Goal: Information Seeking & Learning: Learn about a topic

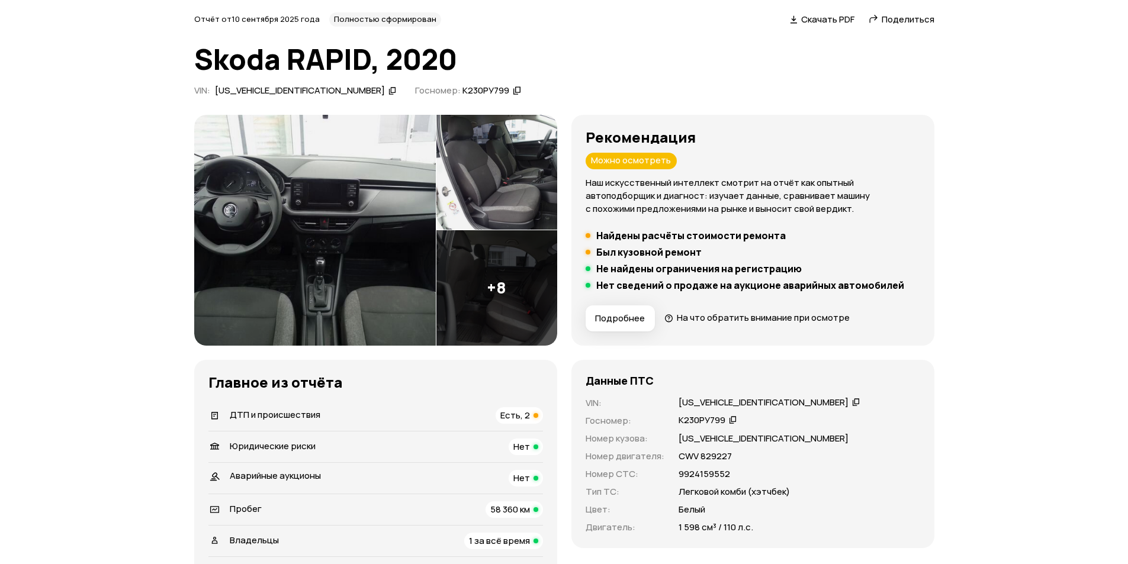
scroll to position [118, 0]
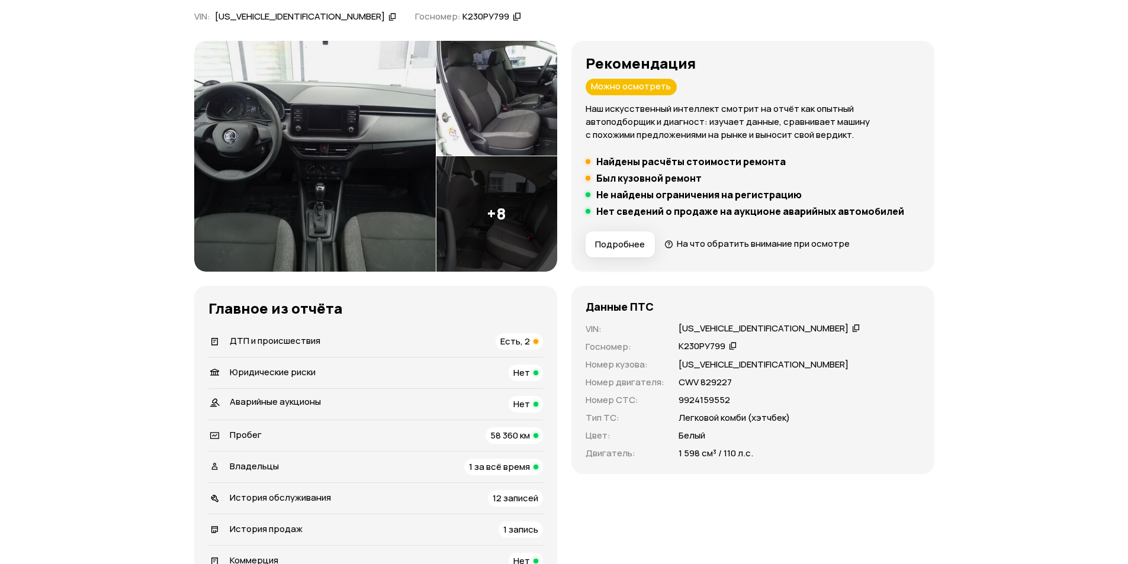
click at [518, 342] on span "Есть, 2" at bounding box center [515, 341] width 30 height 12
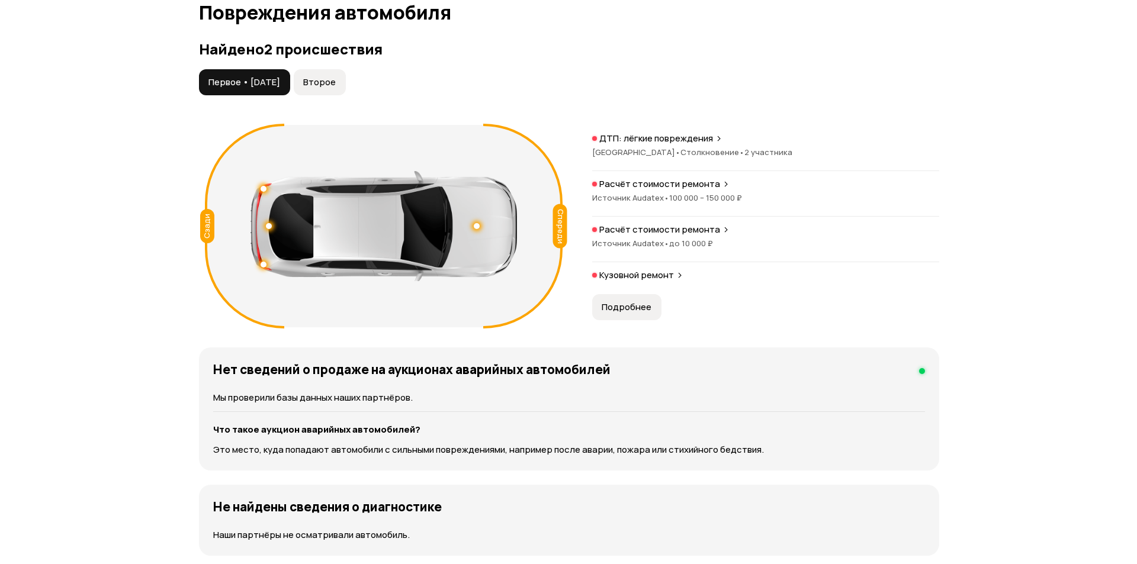
scroll to position [1227, 0]
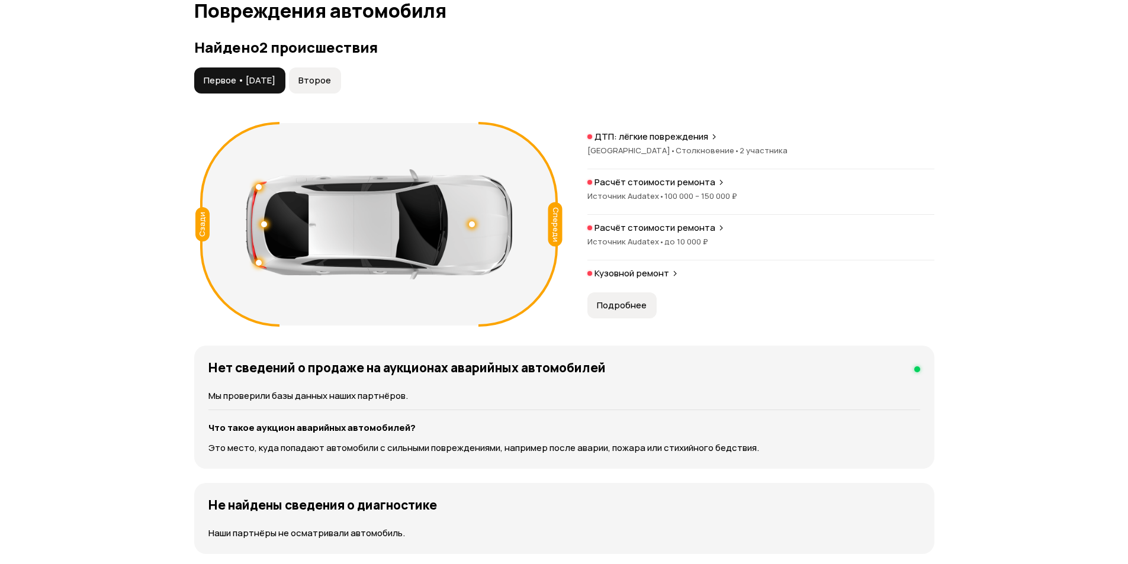
click at [628, 303] on span "Подробнее" at bounding box center [622, 306] width 50 height 12
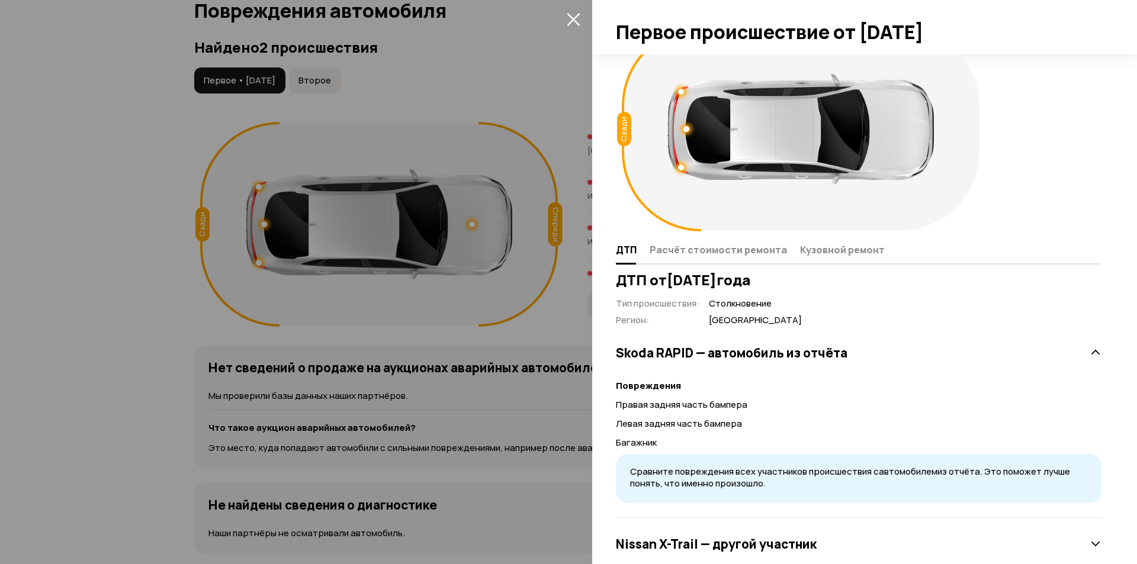
scroll to position [63, 0]
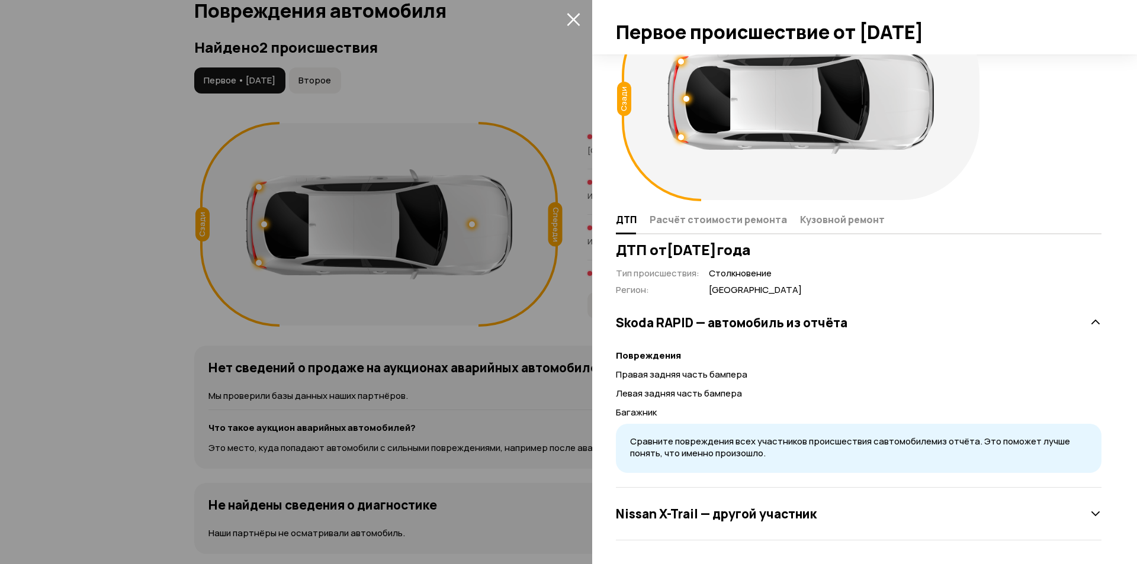
click at [528, 336] on div at bounding box center [568, 282] width 1137 height 564
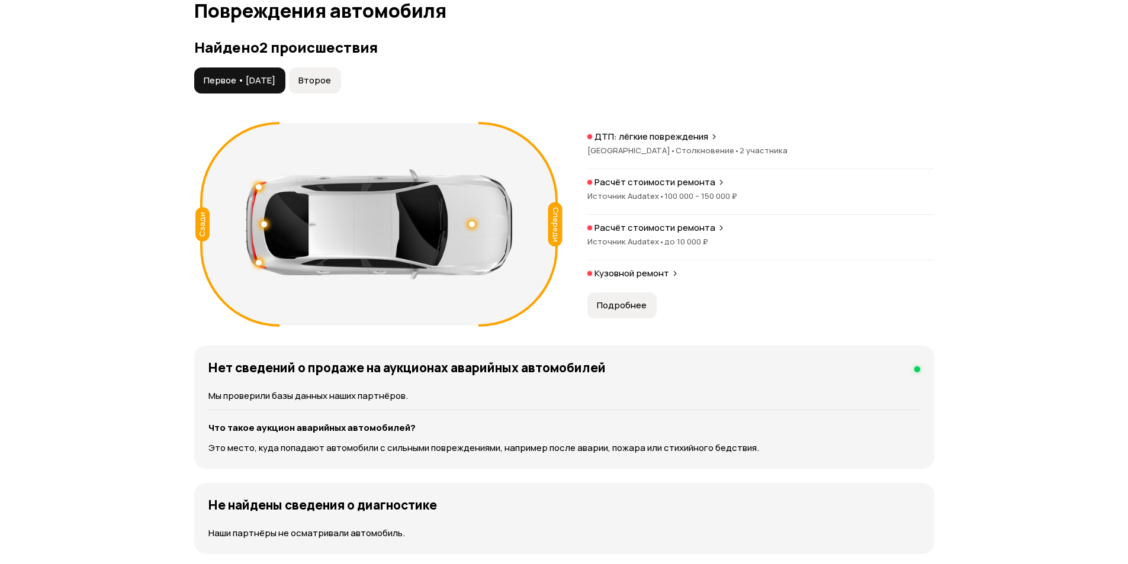
click at [643, 191] on span "Источник Audatex •" at bounding box center [626, 196] width 77 height 11
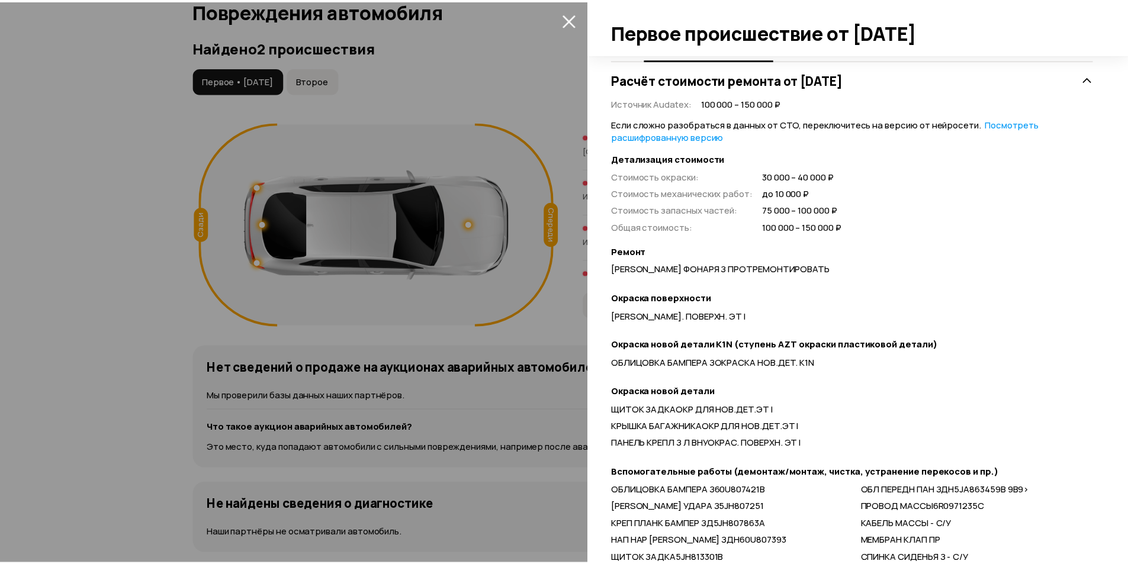
scroll to position [0, 0]
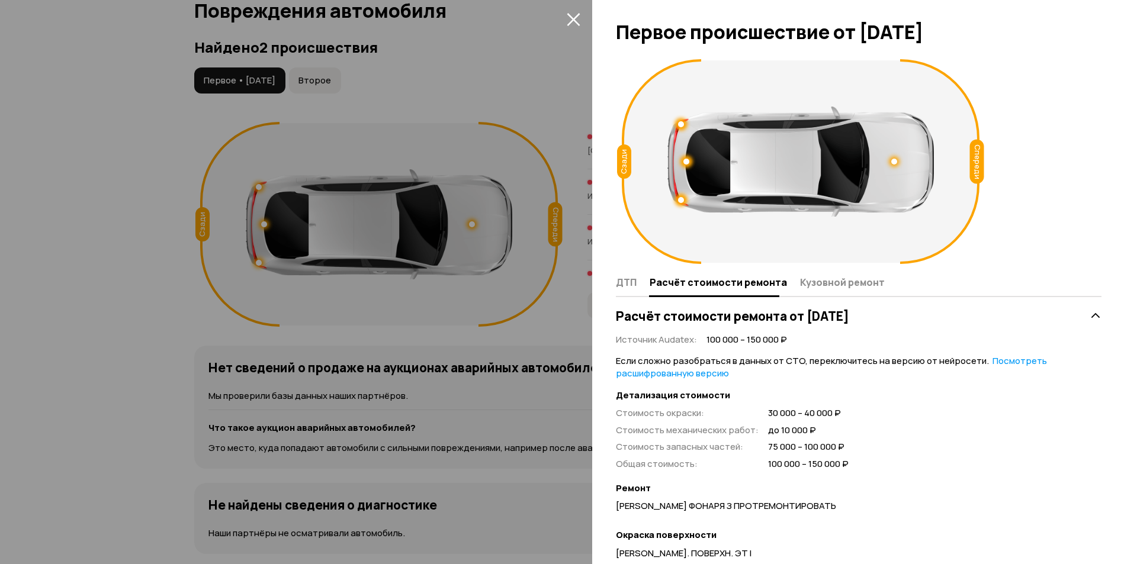
click at [570, 21] on icon "закрыть" at bounding box center [574, 19] width 14 height 14
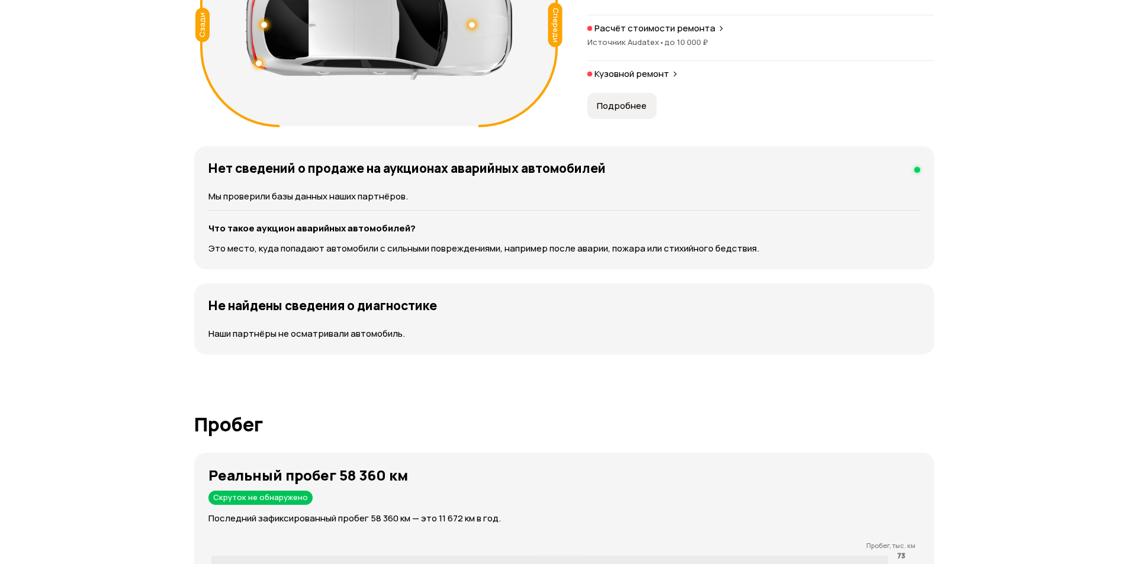
scroll to position [1583, 0]
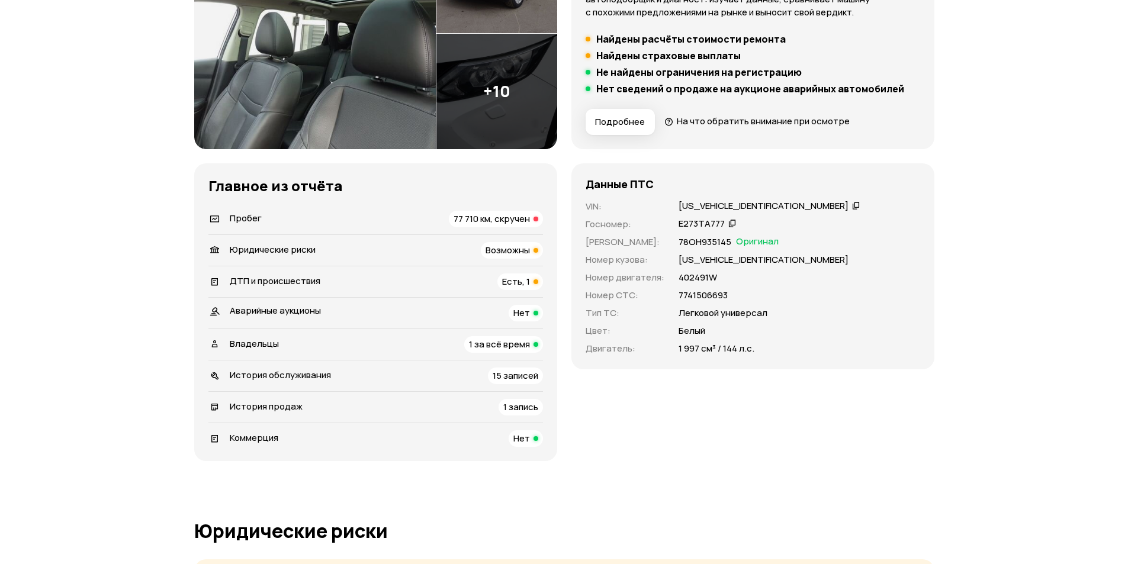
scroll to position [355, 0]
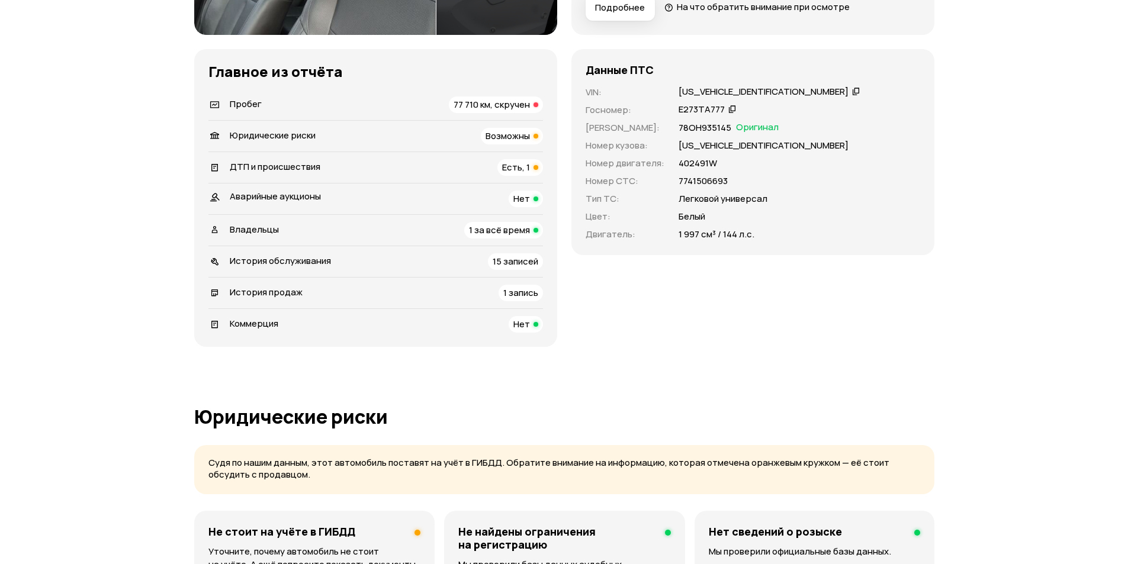
click at [497, 107] on span "77 710 км, скручен" at bounding box center [492, 104] width 76 height 12
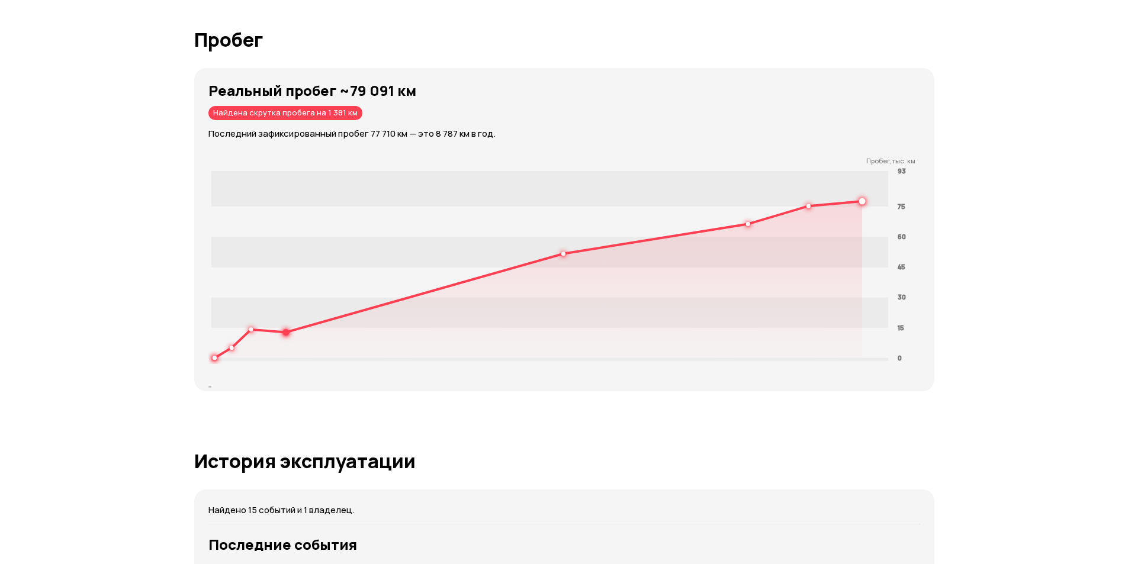
scroll to position [1866, 0]
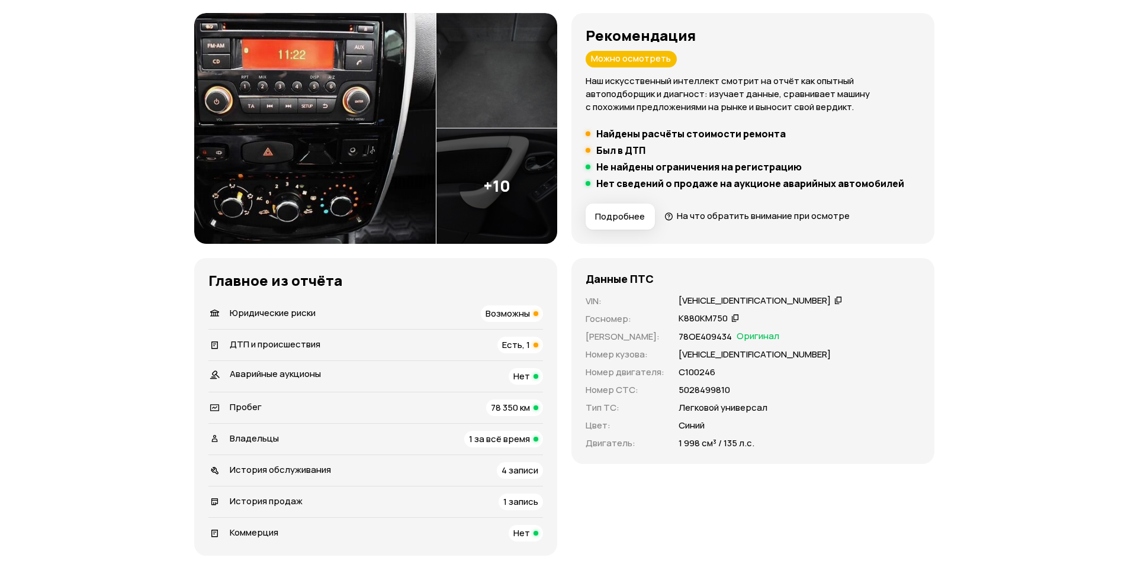
scroll to position [178, 0]
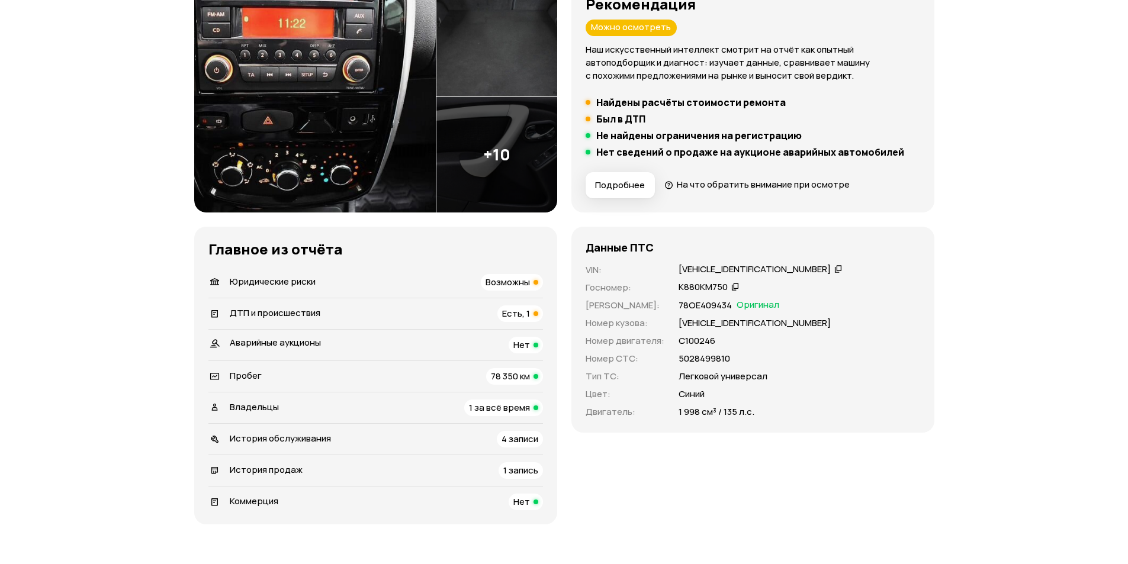
click at [515, 282] on span "Возможны" at bounding box center [508, 282] width 44 height 12
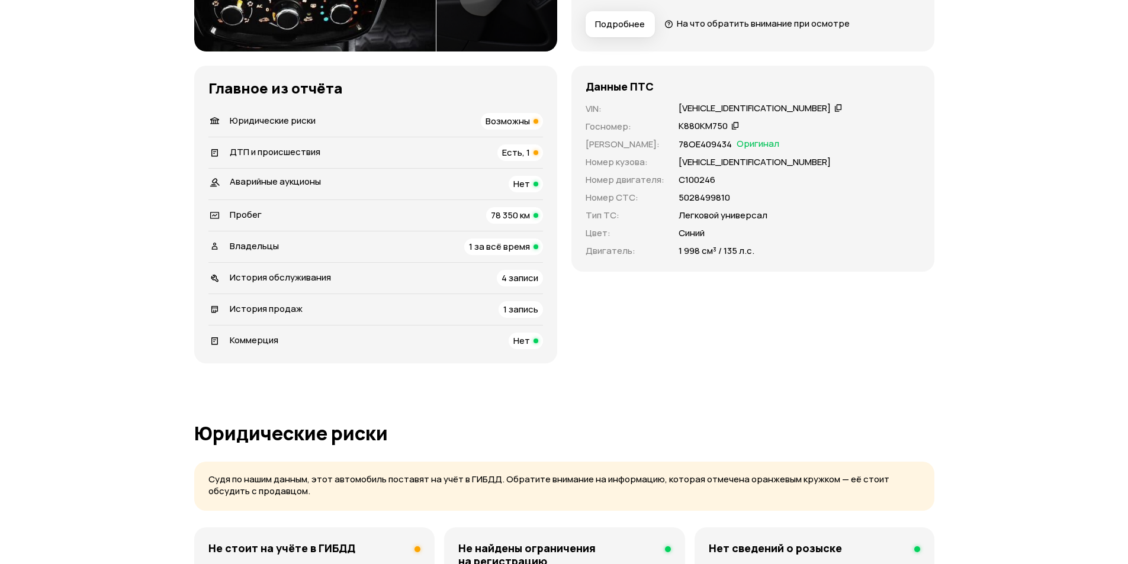
scroll to position [169, 0]
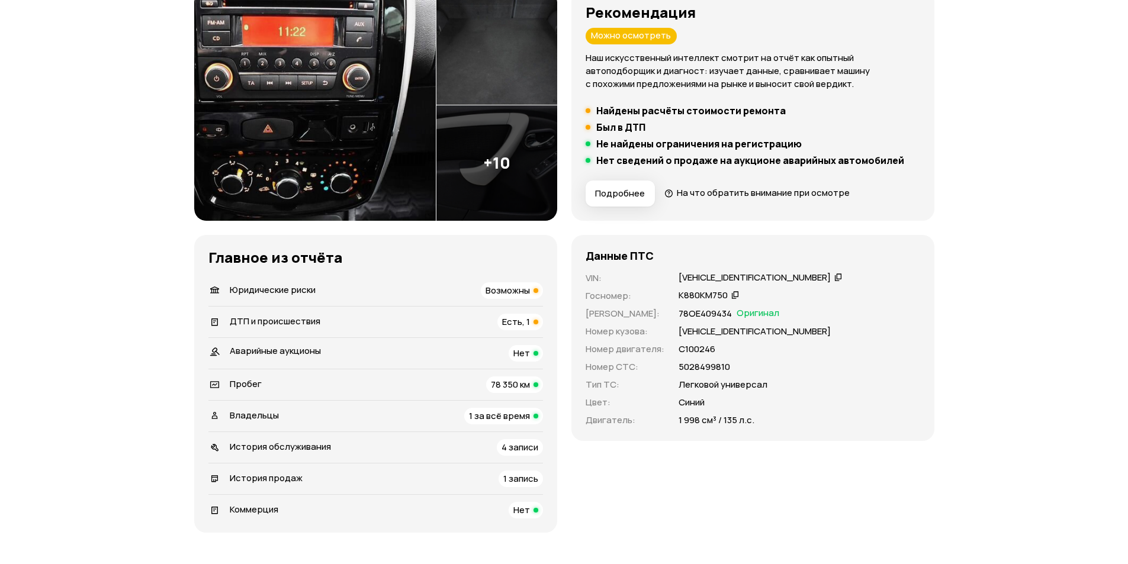
click at [515, 319] on span "Есть, 1" at bounding box center [516, 322] width 28 height 12
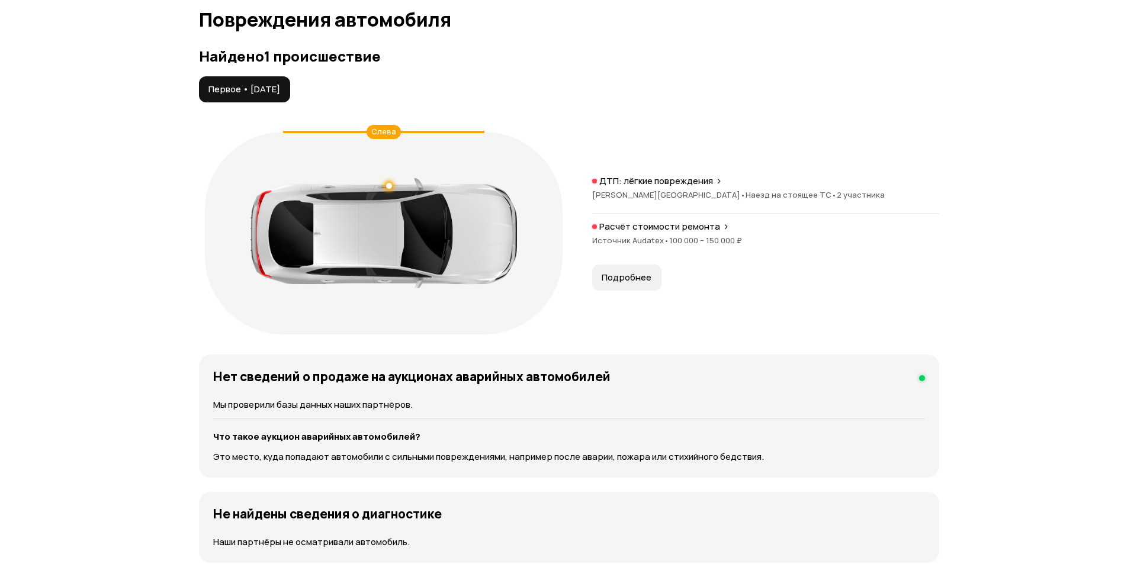
scroll to position [1253, 0]
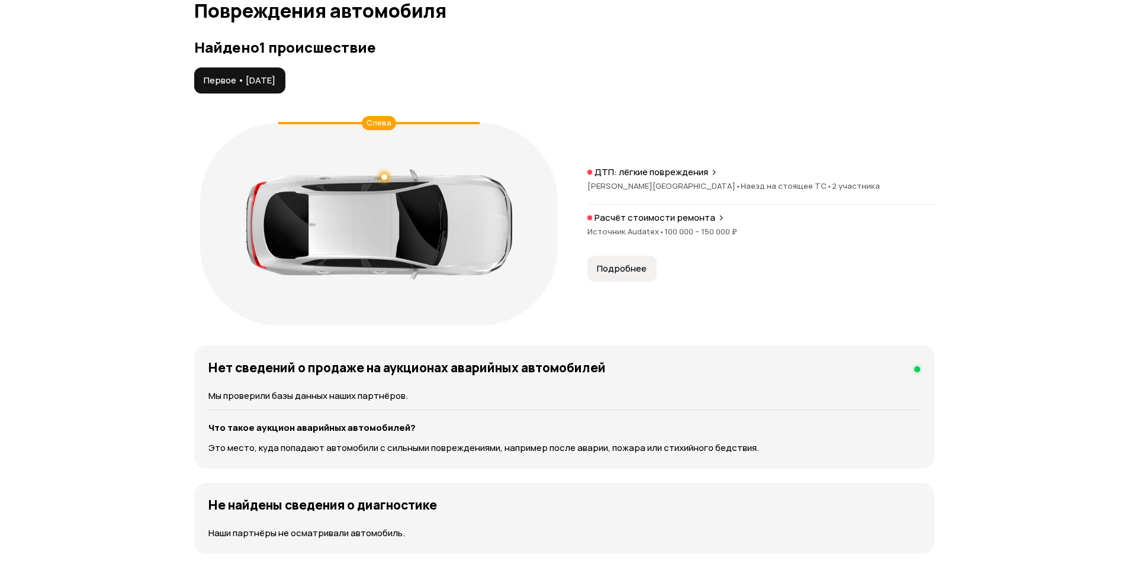
click at [637, 271] on span "Подробнее" at bounding box center [622, 269] width 50 height 12
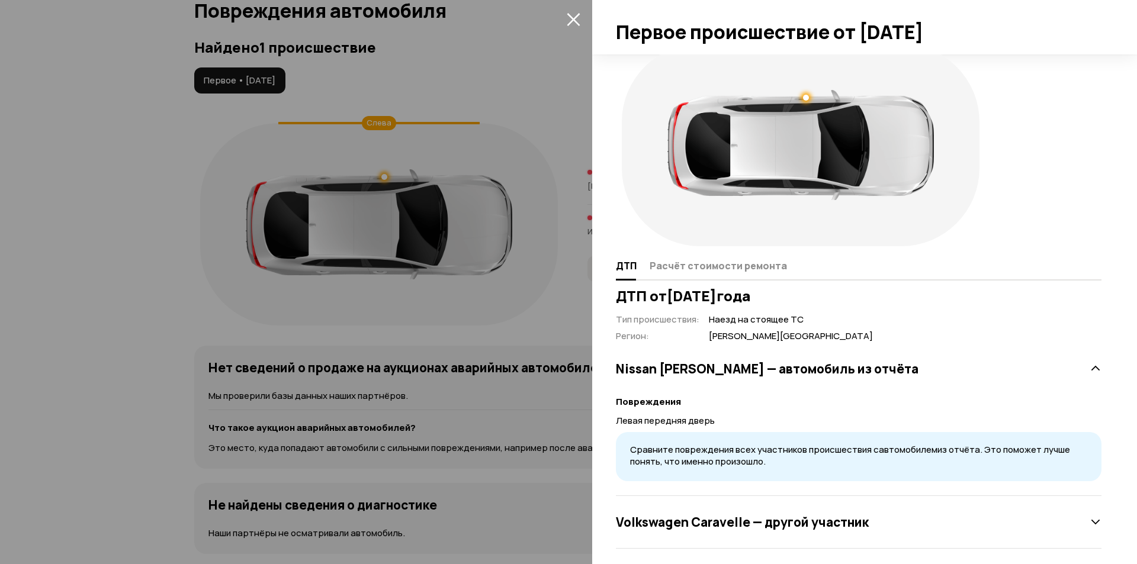
scroll to position [25, 0]
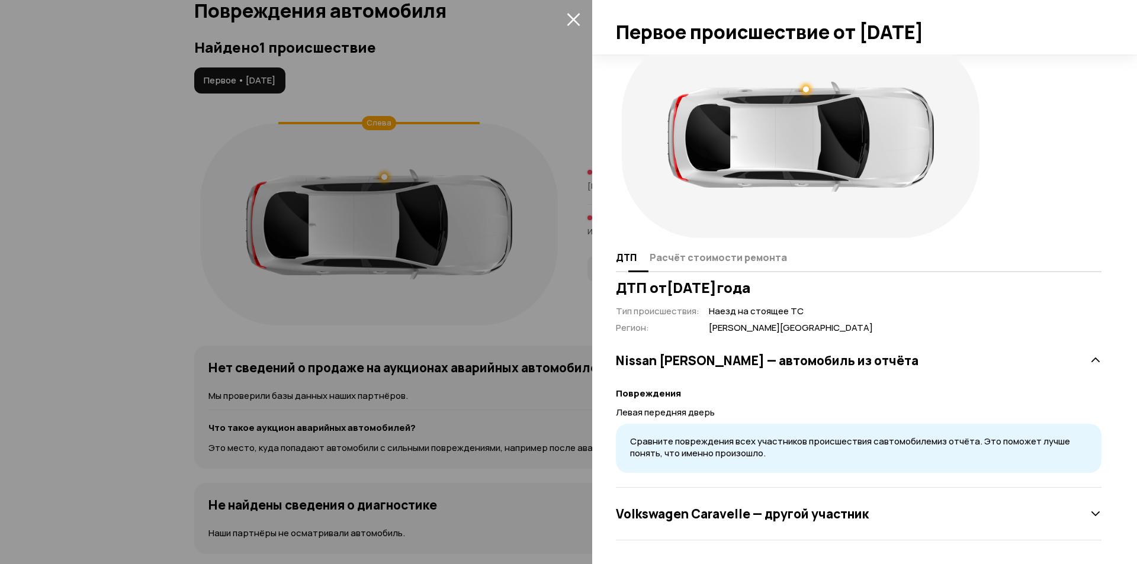
click at [694, 258] on span "Расчёт стоимости ремонта" at bounding box center [718, 258] width 137 height 12
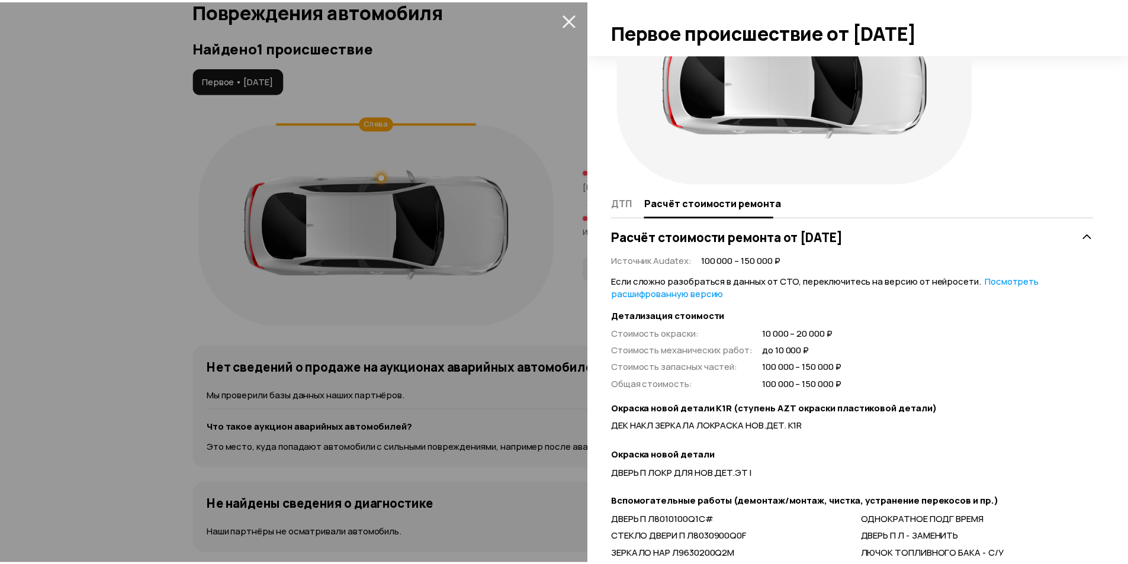
scroll to position [148, 0]
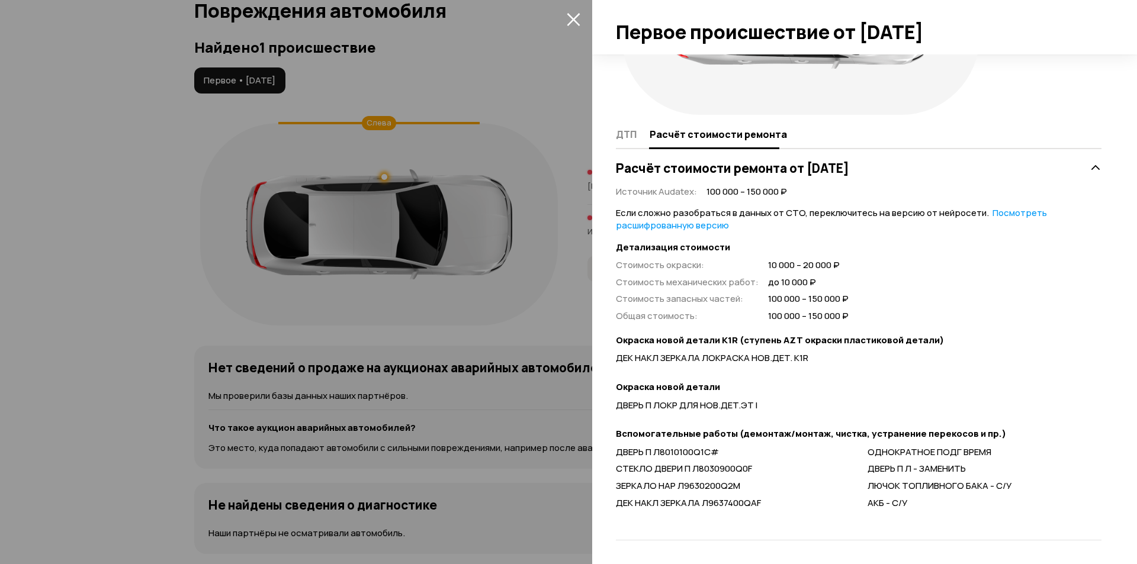
click at [575, 21] on icon "закрыть" at bounding box center [573, 19] width 13 height 13
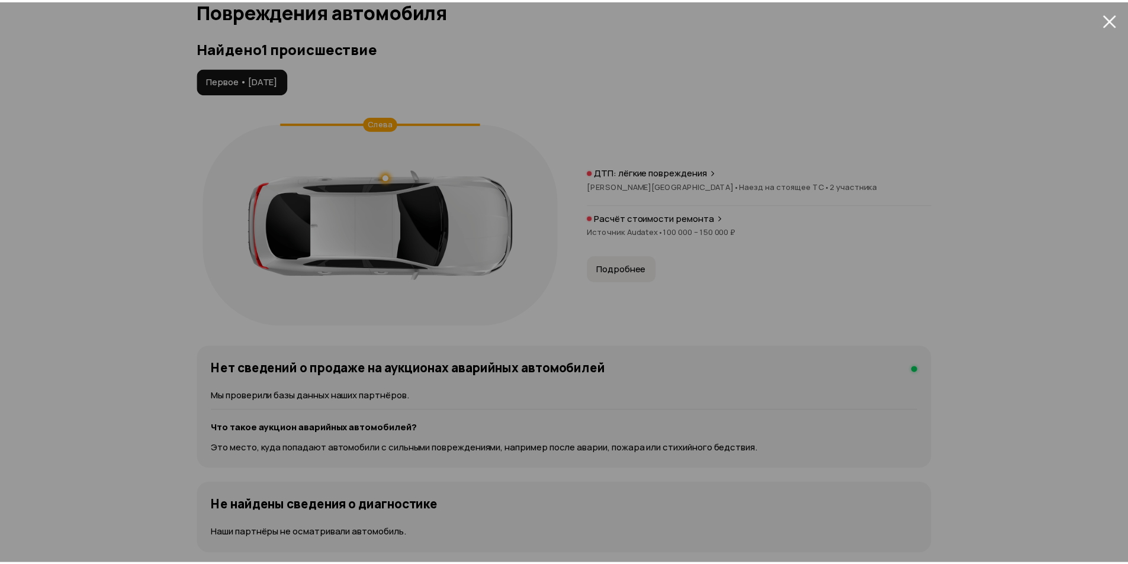
scroll to position [25, 0]
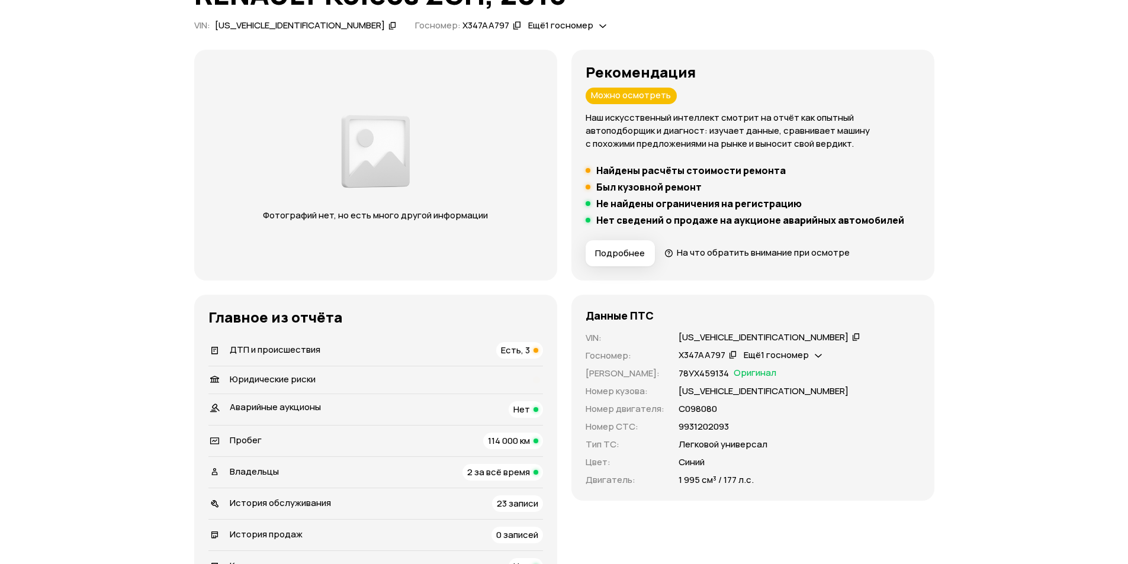
scroll to position [118, 0]
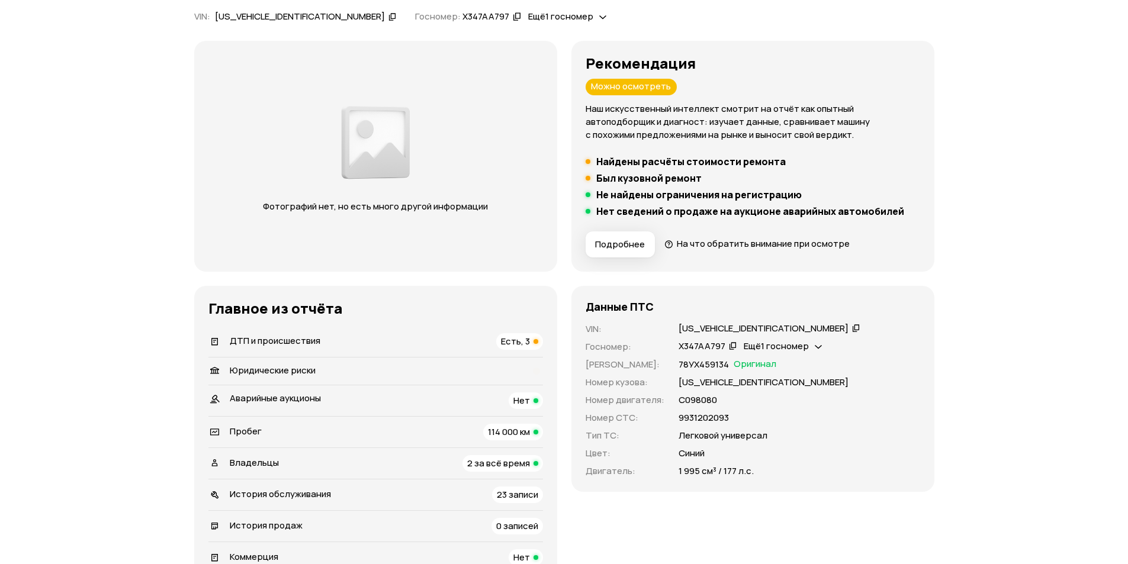
click at [510, 340] on span "Есть, 3" at bounding box center [515, 341] width 29 height 12
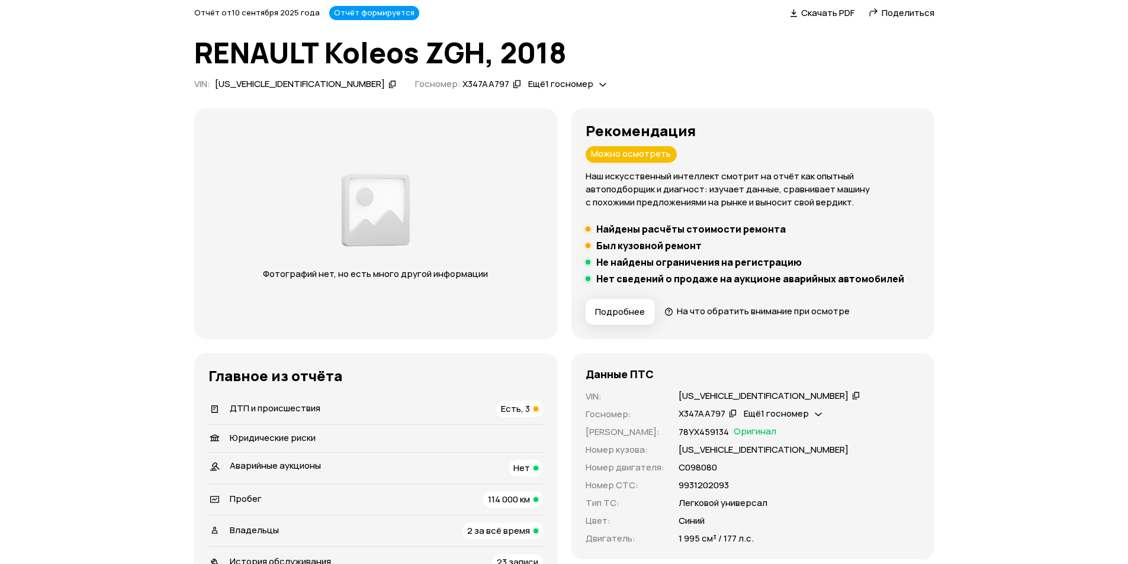
scroll to position [0, 0]
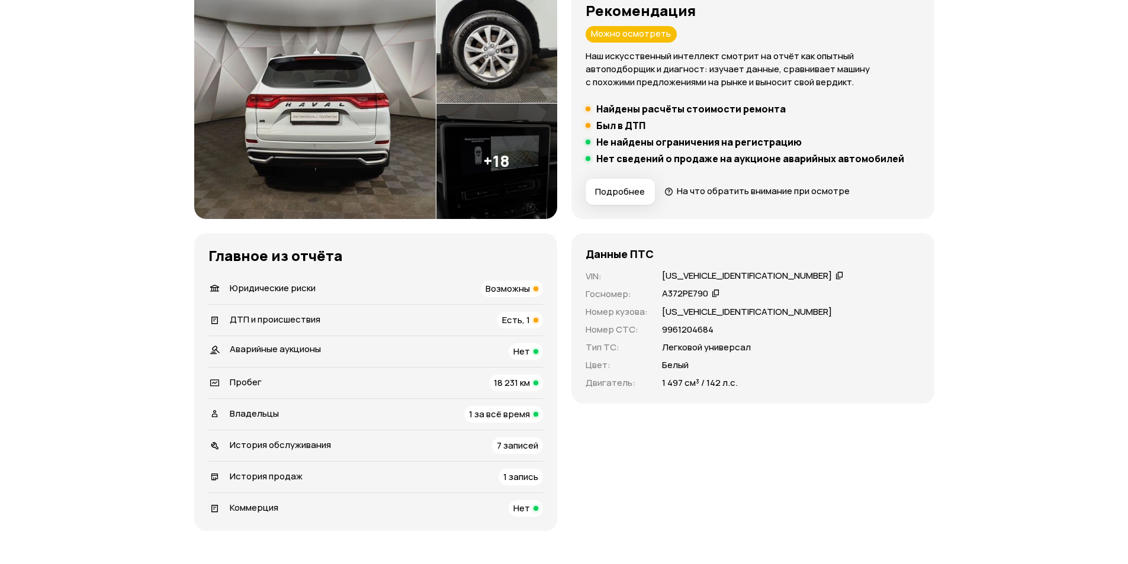
scroll to position [178, 0]
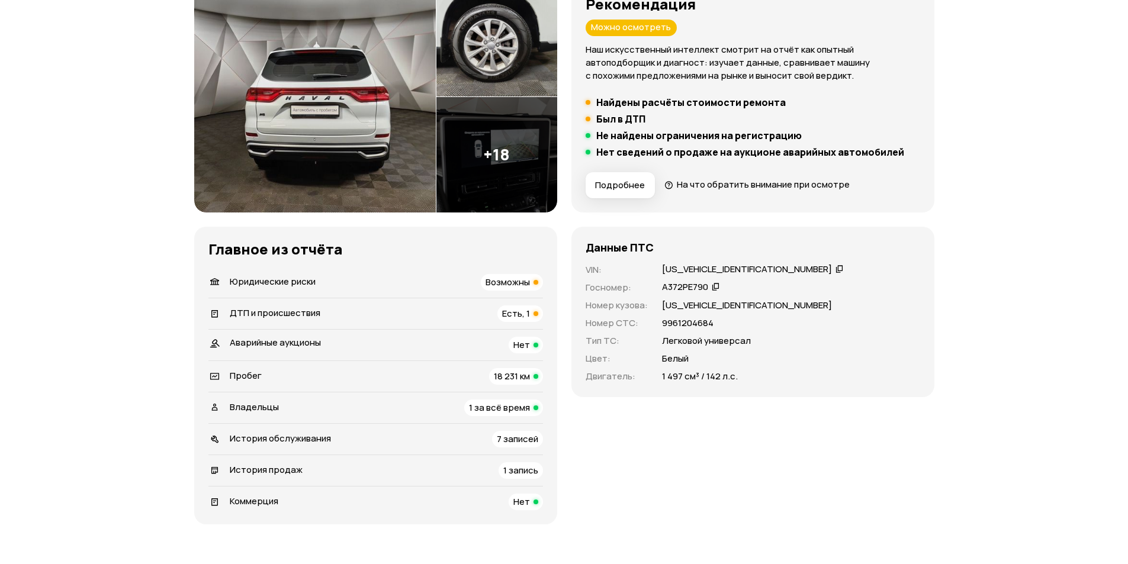
click at [517, 281] on span "Возможны" at bounding box center [508, 282] width 44 height 12
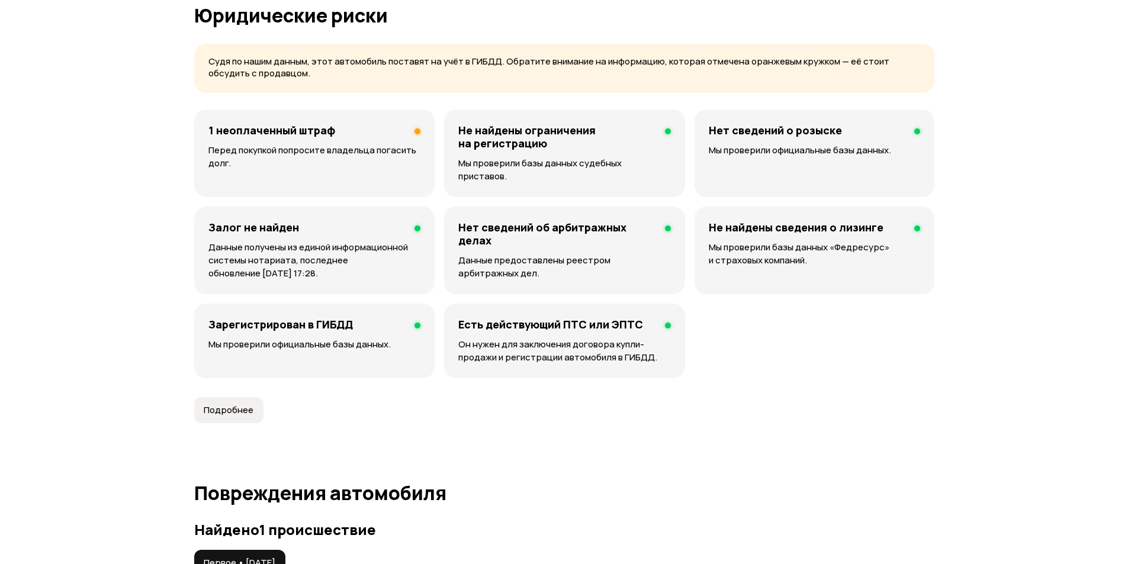
scroll to position [762, 0]
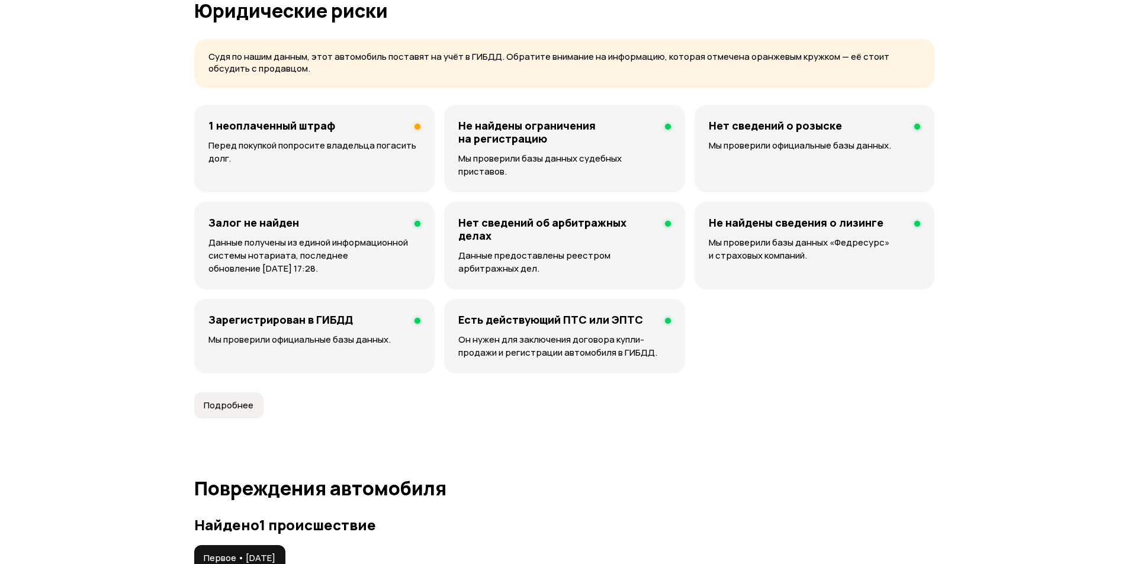
click at [394, 142] on p "Перед покупкой попросите владельца погасить долг." at bounding box center [314, 152] width 212 height 26
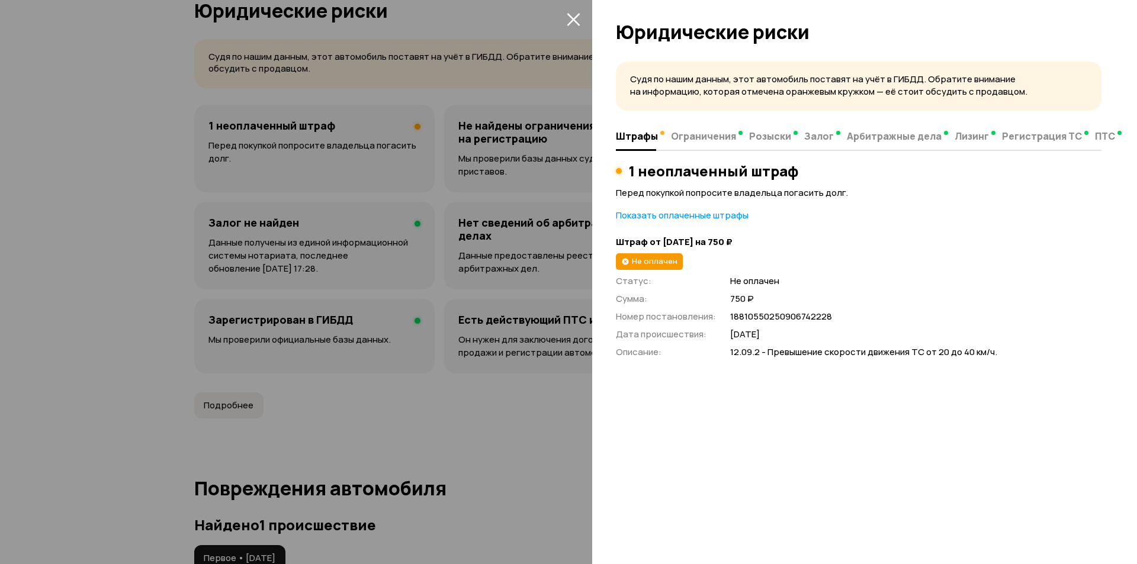
click at [570, 21] on icon "закрыть" at bounding box center [574, 19] width 14 height 14
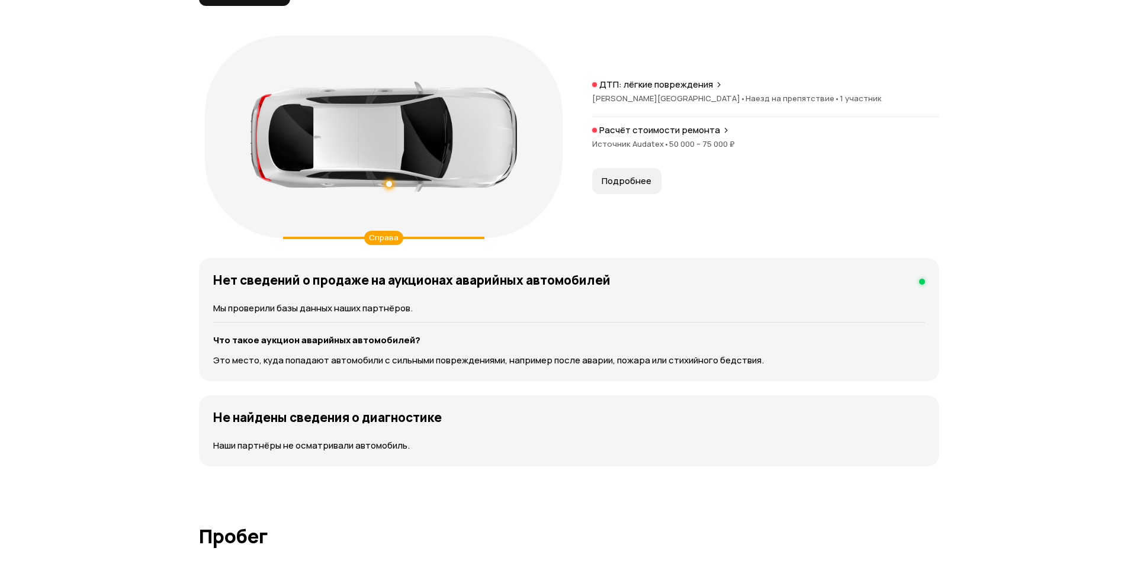
scroll to position [1295, 0]
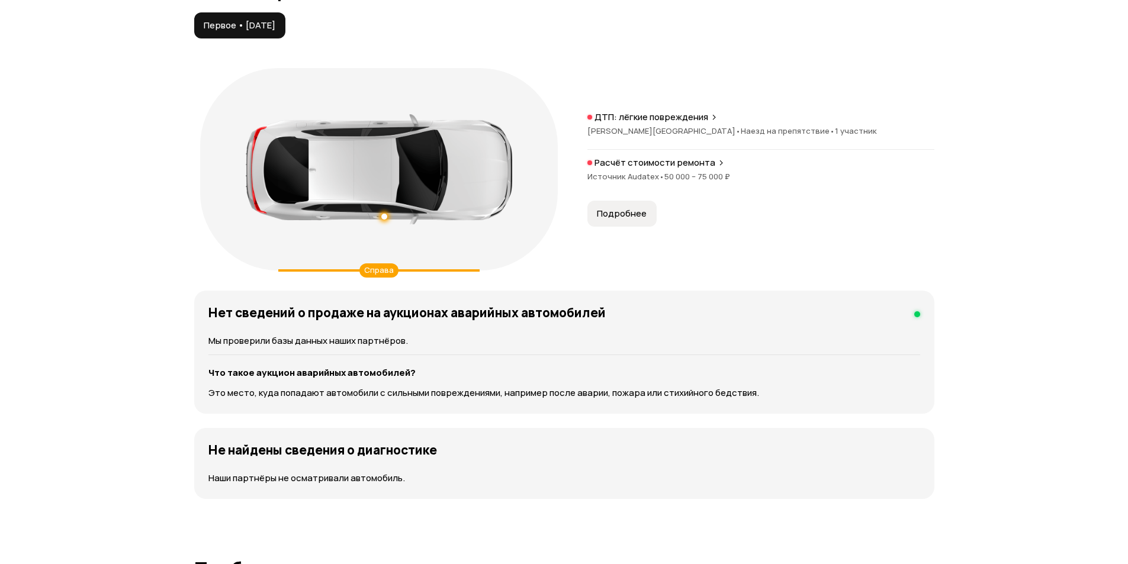
click at [610, 208] on span "Подробнее" at bounding box center [622, 214] width 50 height 12
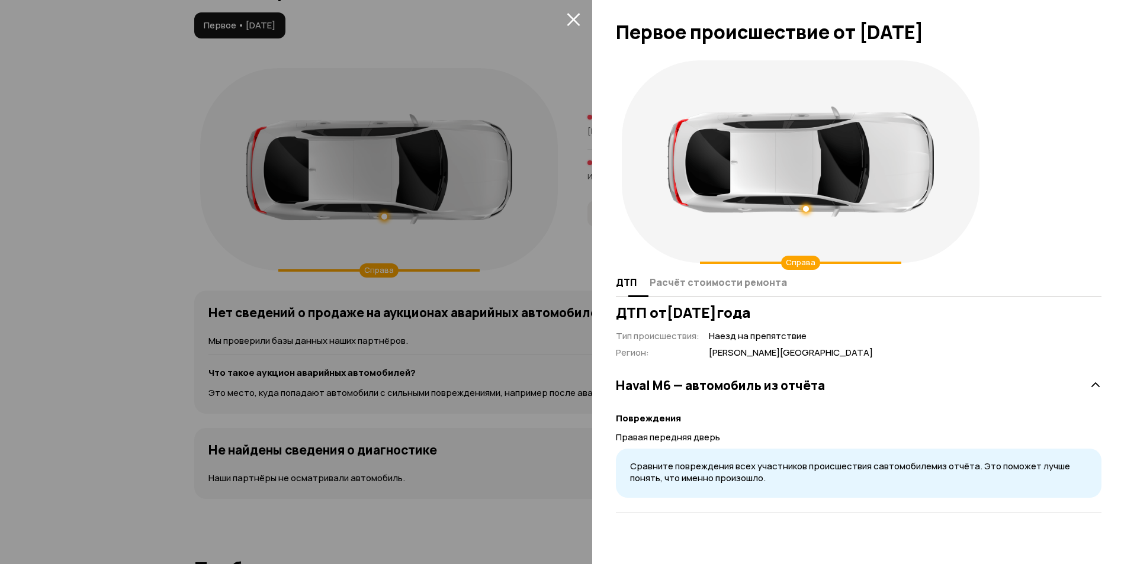
click at [683, 283] on span "Расчёт стоимости ремонта" at bounding box center [718, 283] width 137 height 12
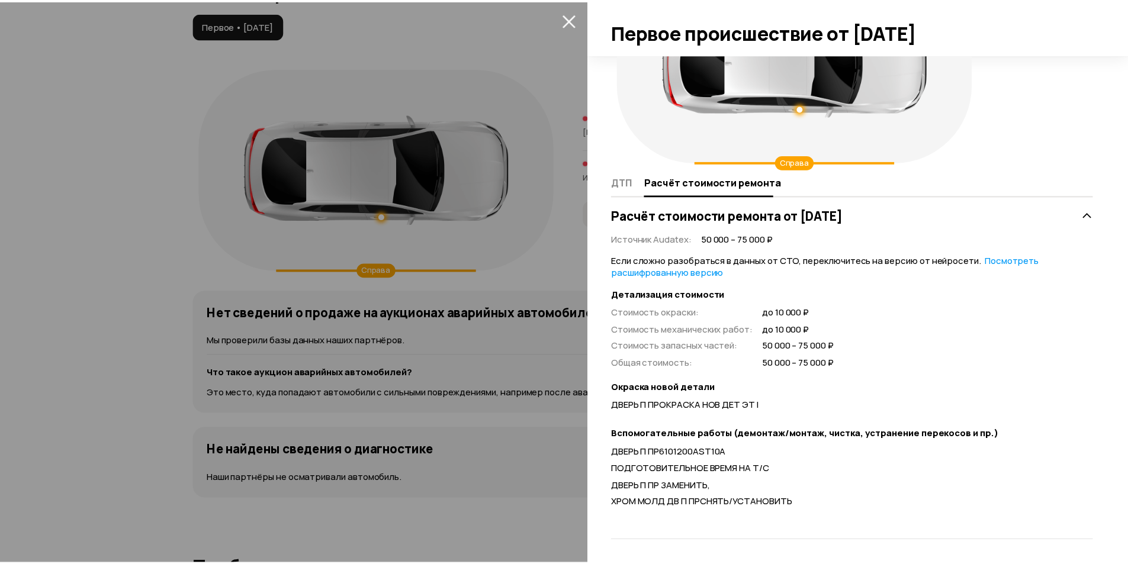
scroll to position [101, 0]
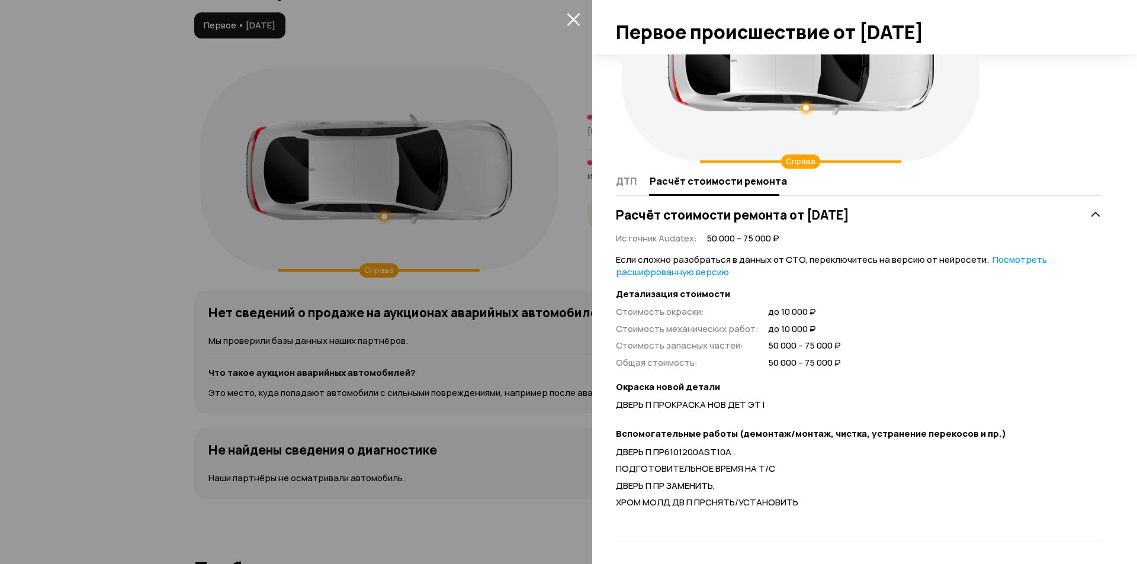
click at [573, 20] on icon "закрыть" at bounding box center [573, 19] width 13 height 13
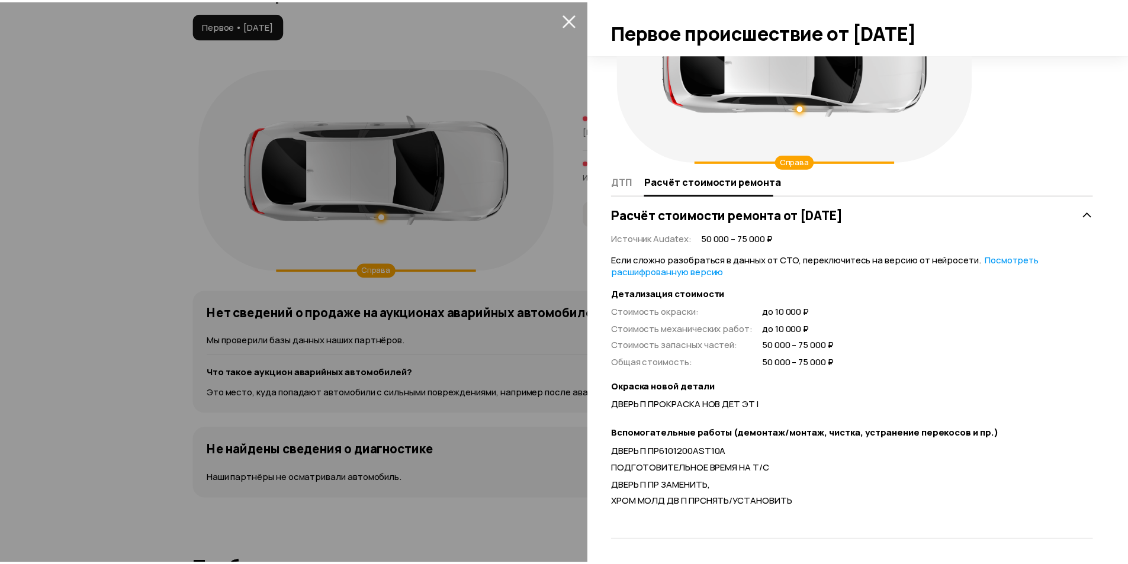
scroll to position [0, 0]
